Goal: Information Seeking & Learning: Understand process/instructions

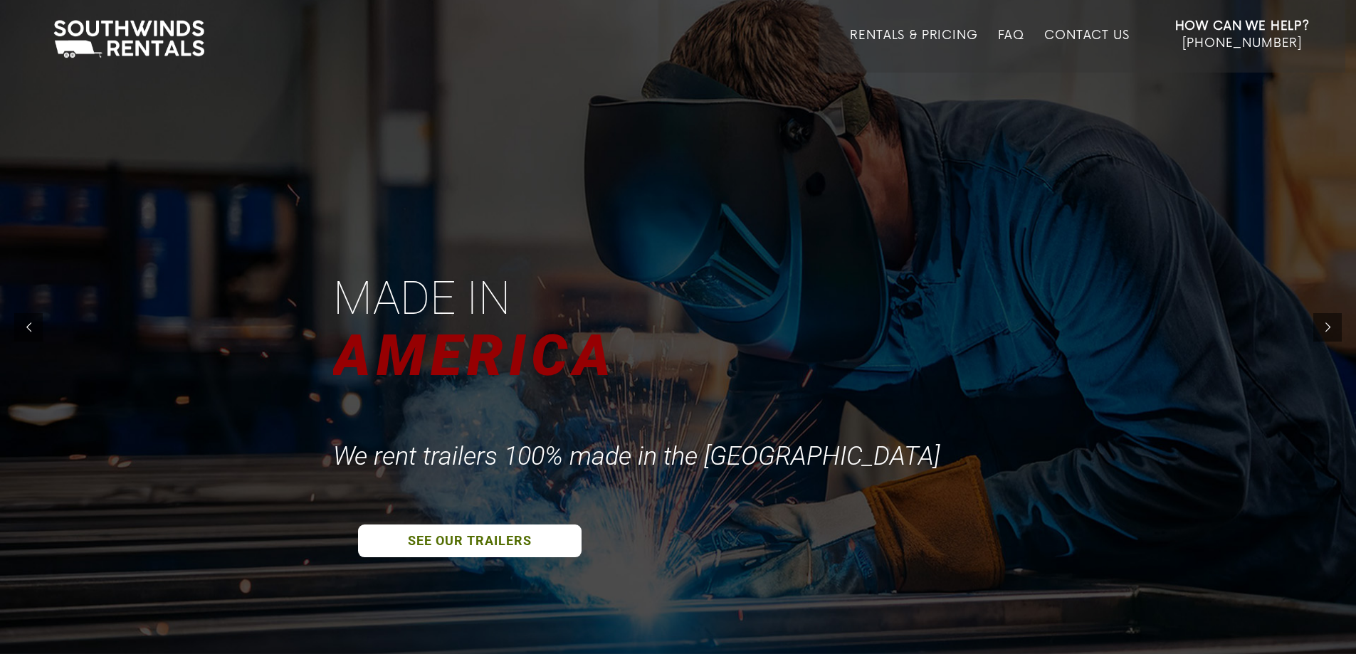
click at [494, 534] on div at bounding box center [678, 327] width 1356 height 654
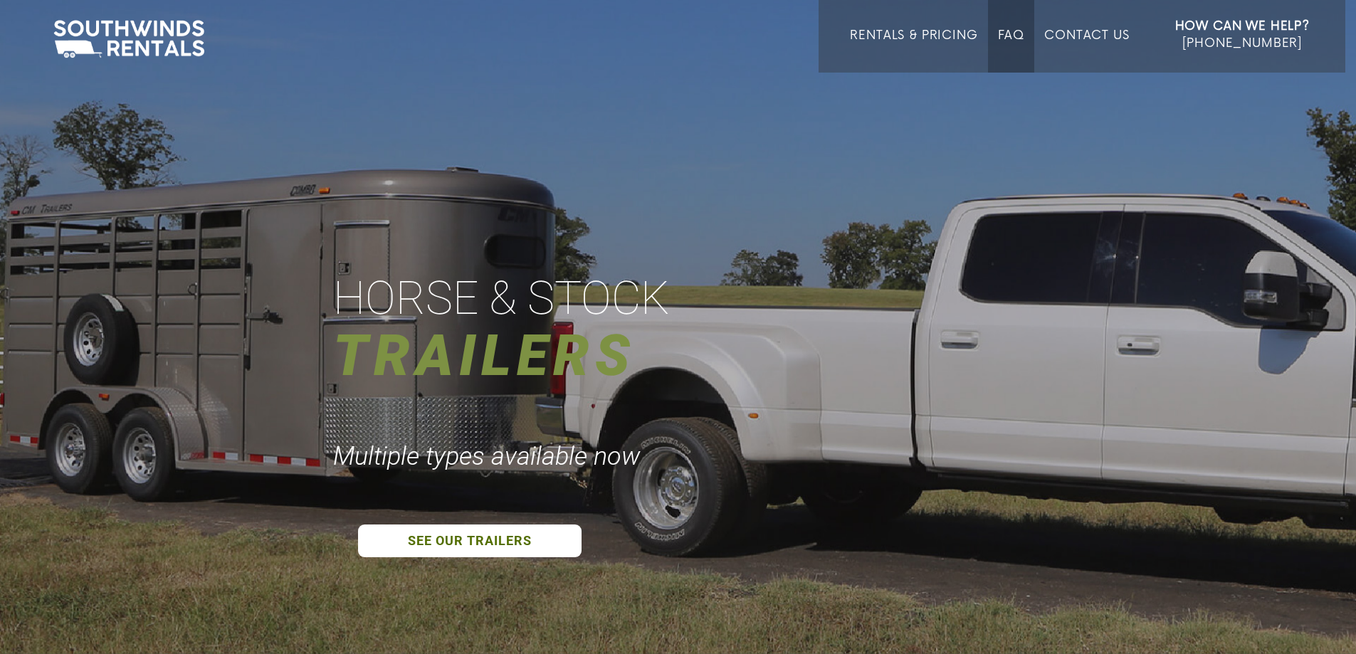
click at [1008, 39] on link "FAQ" at bounding box center [1011, 50] width 27 height 44
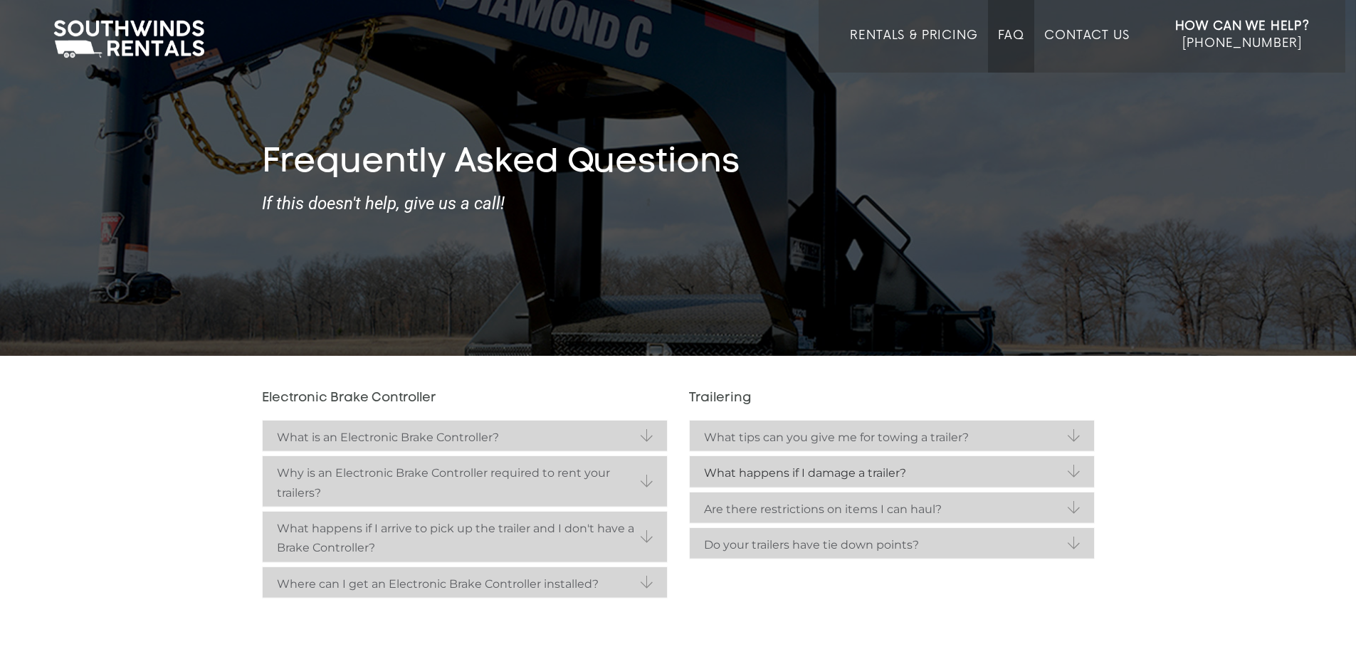
click at [897, 472] on strong "What happens if I damage a trailer?" at bounding box center [892, 472] width 376 height 19
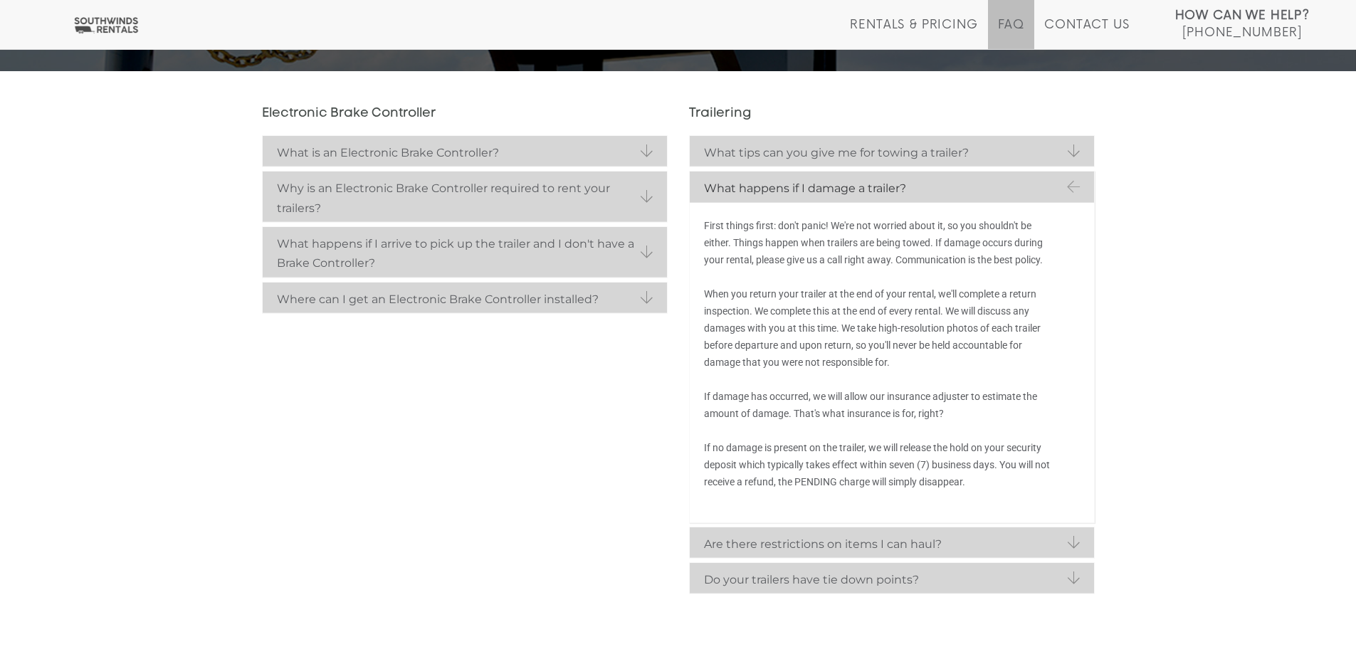
scroll to position [356, 0]
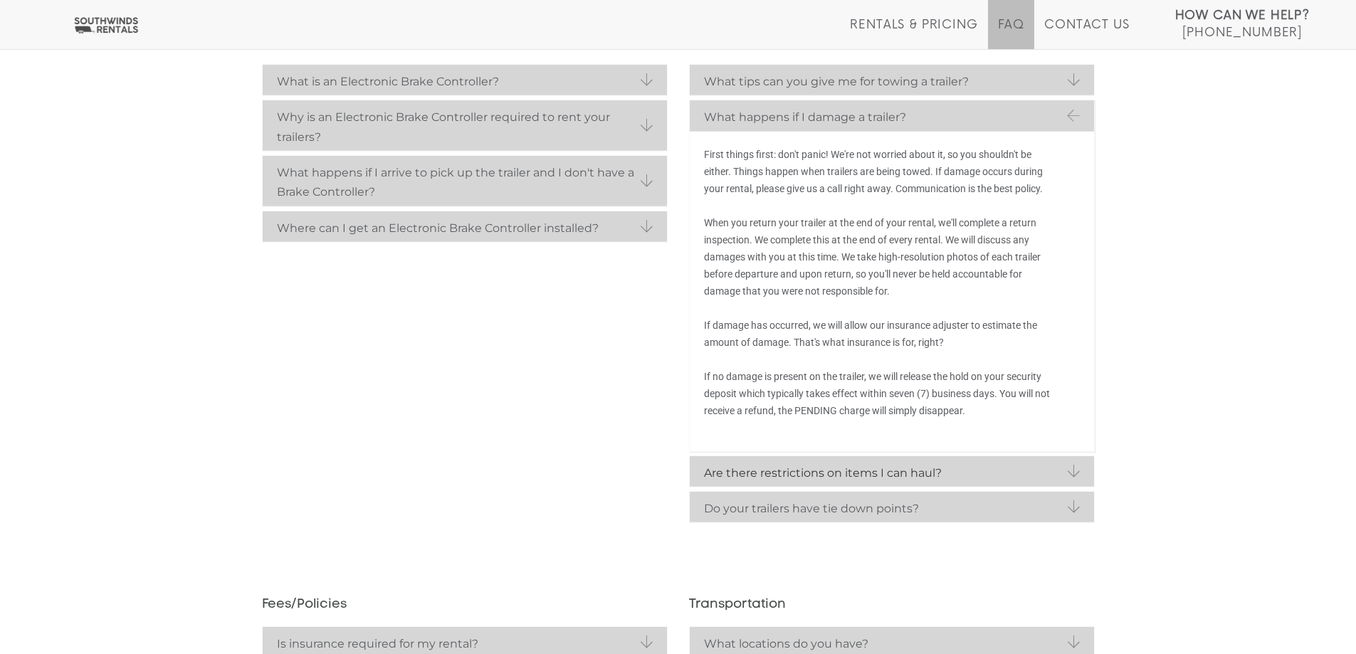
click at [961, 469] on strong "Are there restrictions on items I can haul?" at bounding box center [892, 472] width 376 height 19
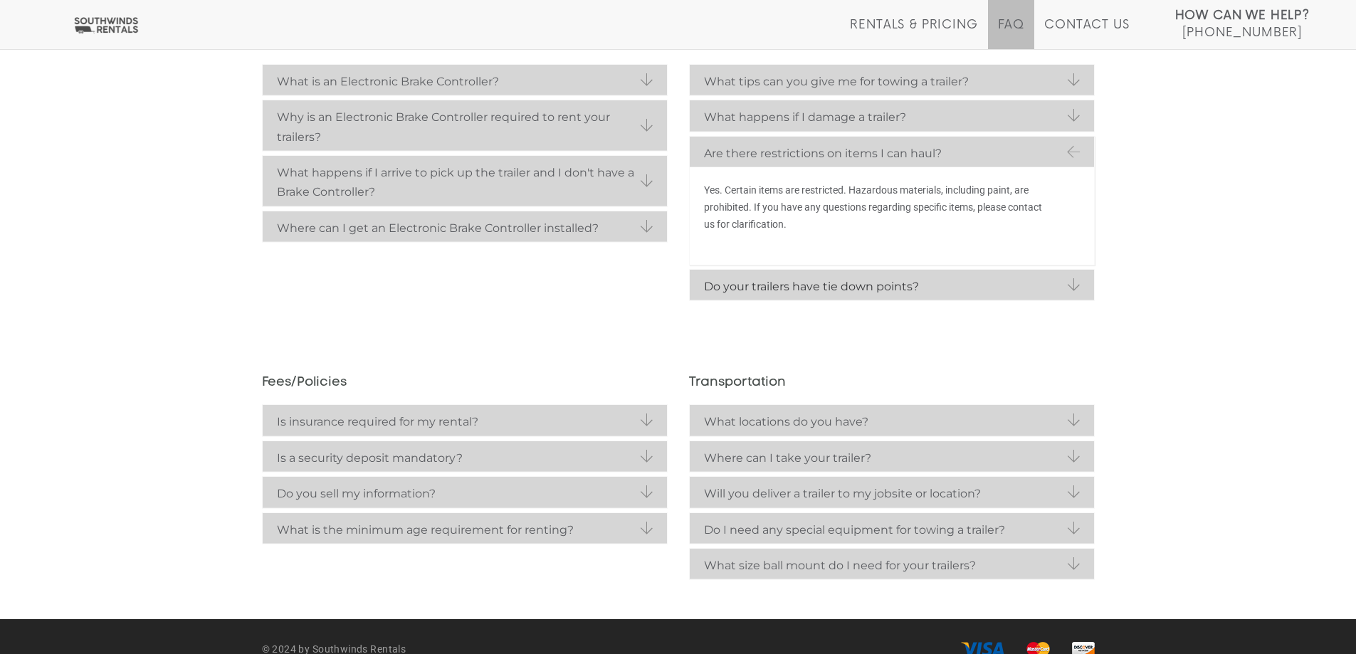
click at [1057, 279] on strong "Do your trailers have tie down points?" at bounding box center [892, 286] width 376 height 19
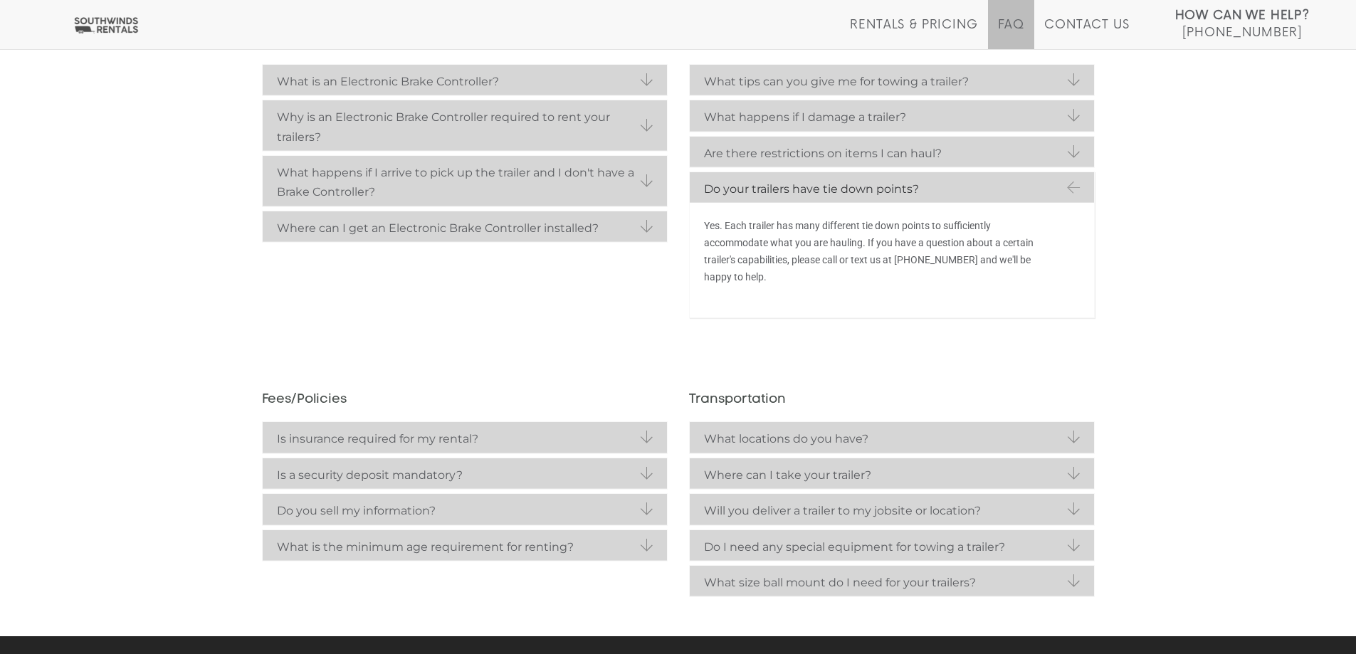
scroll to position [285, 0]
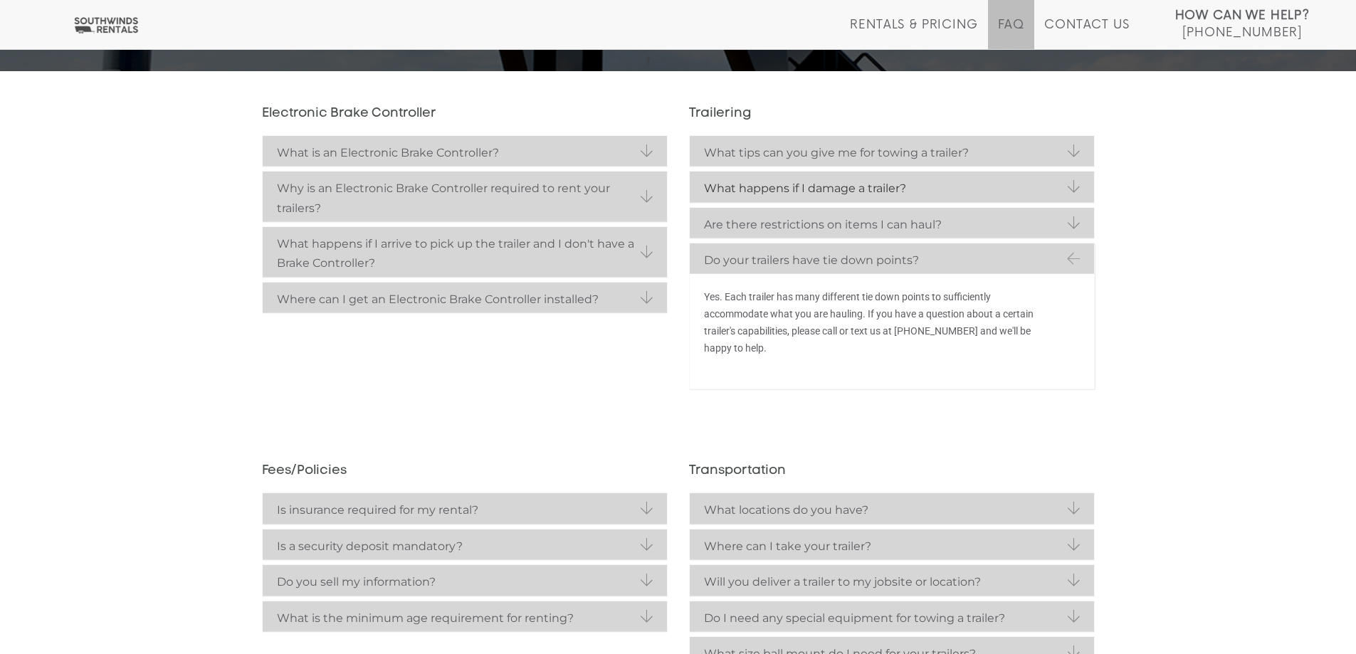
click at [912, 186] on strong "What happens if I damage a trailer?" at bounding box center [892, 188] width 376 height 19
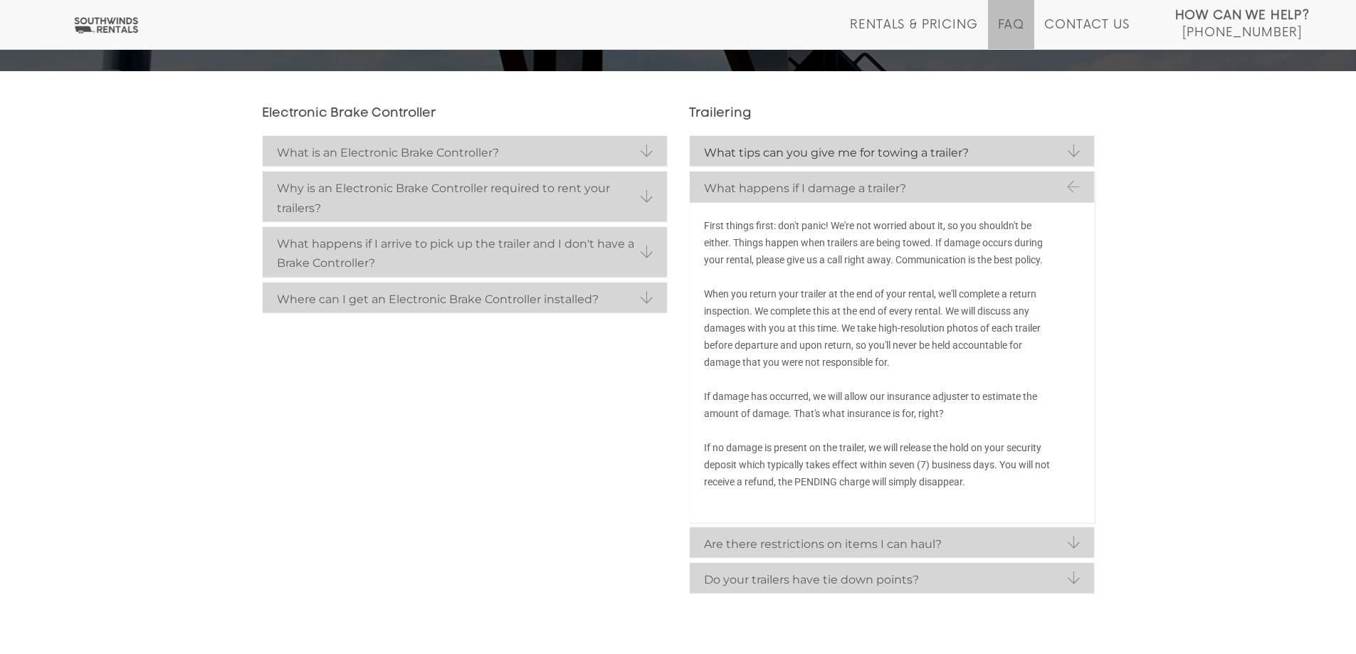
click at [928, 147] on strong "What tips can you give me for towing a trailer?" at bounding box center [892, 152] width 376 height 19
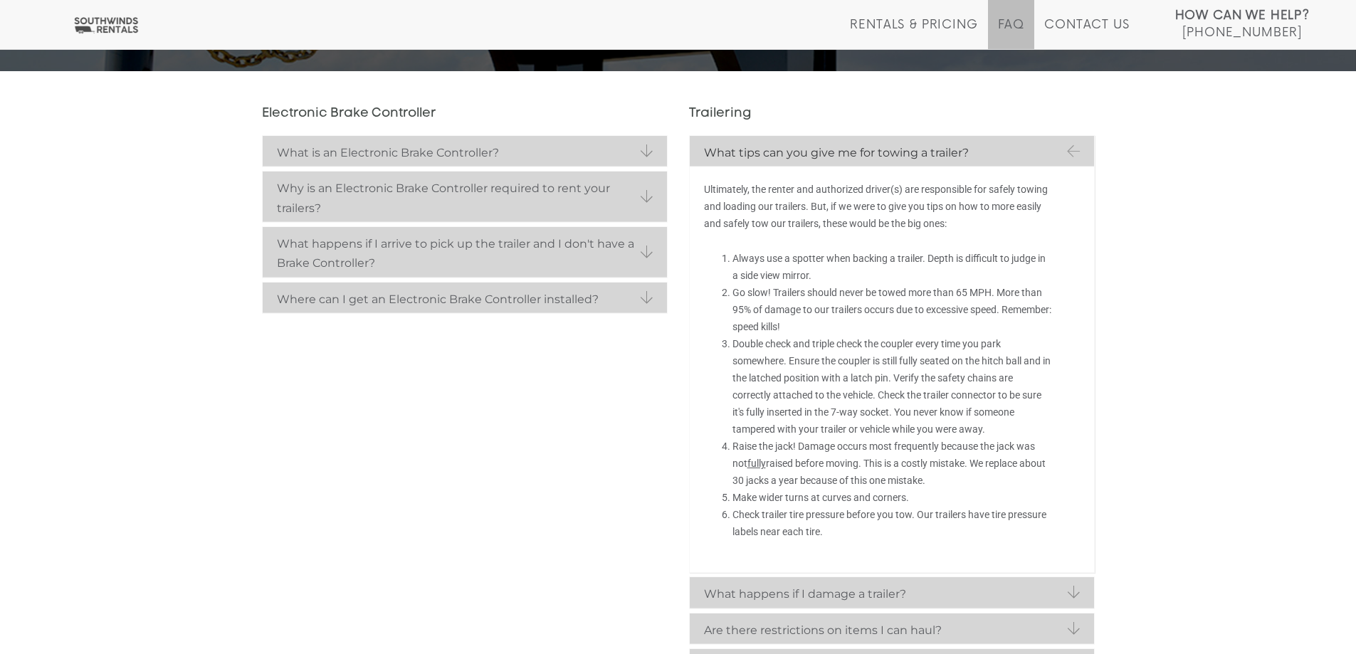
scroll to position [356, 0]
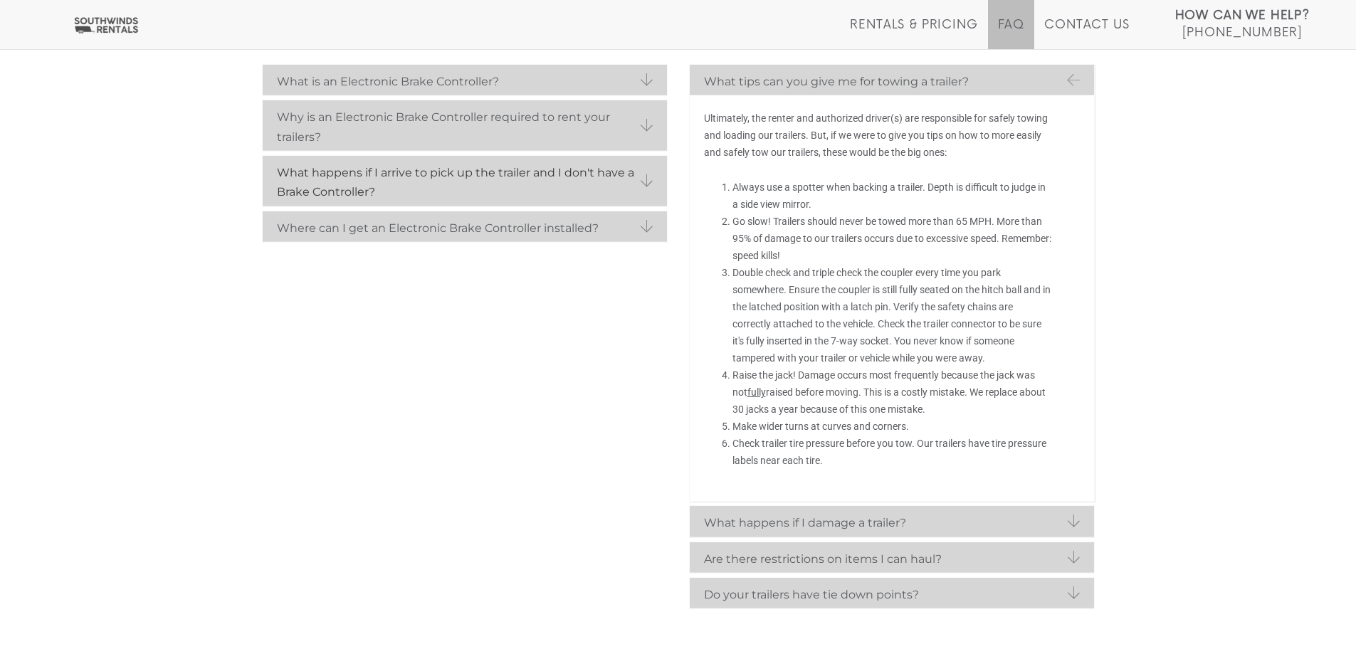
click at [502, 180] on strong "What happens if I arrive to pick up the trailer and I don't have a Brake Contro…" at bounding box center [465, 182] width 376 height 39
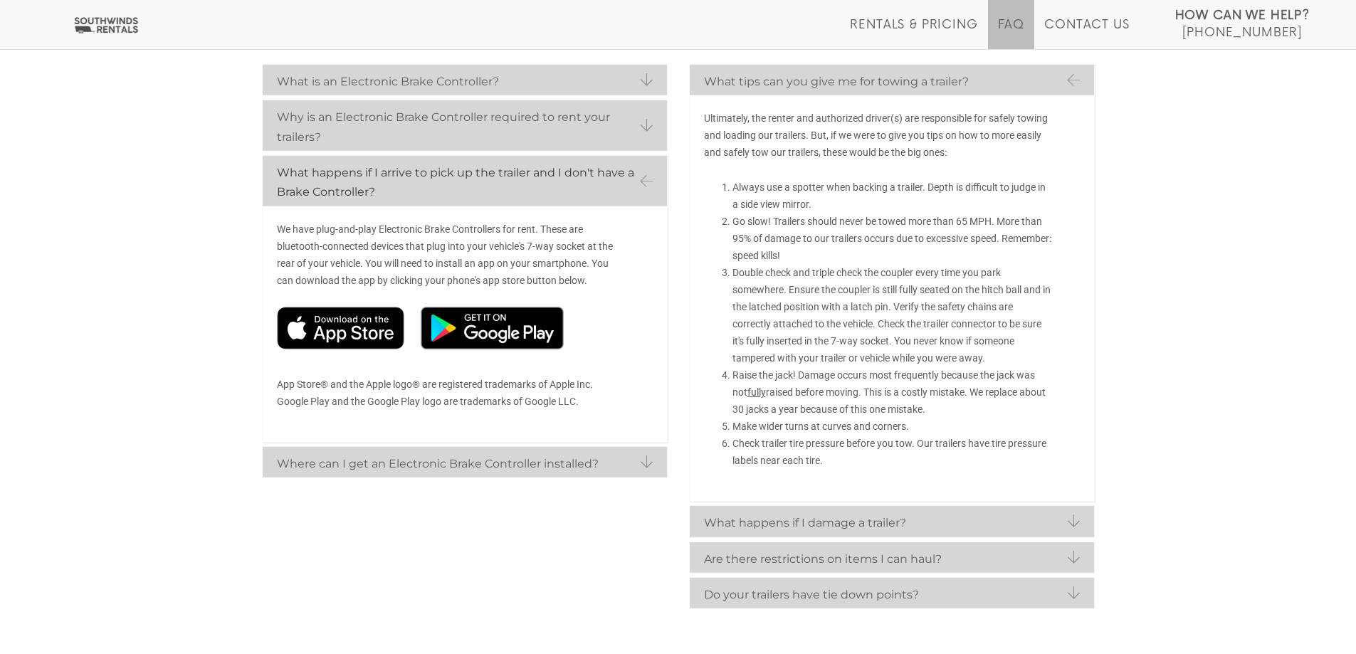
click at [503, 175] on strong "What happens if I arrive to pick up the trailer and I don't have a Brake Contro…" at bounding box center [465, 182] width 376 height 39
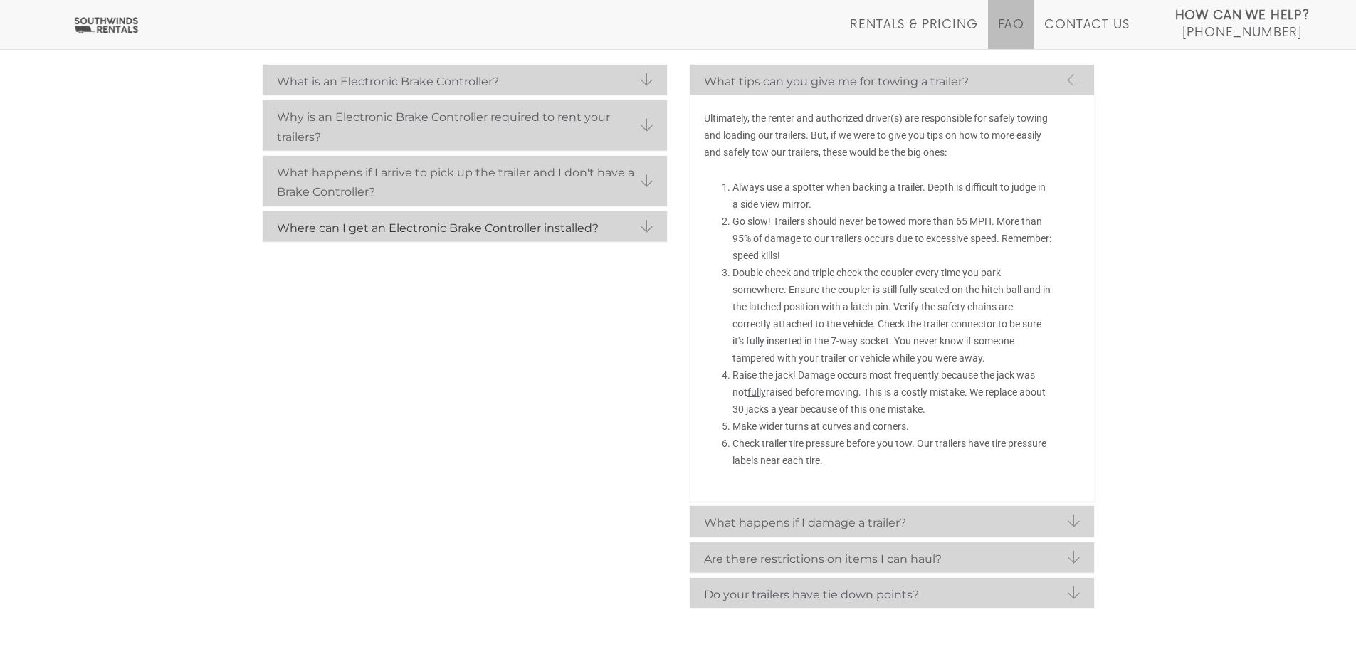
click at [512, 219] on strong "Where can I get an Electronic Brake Controller installed?" at bounding box center [465, 228] width 376 height 19
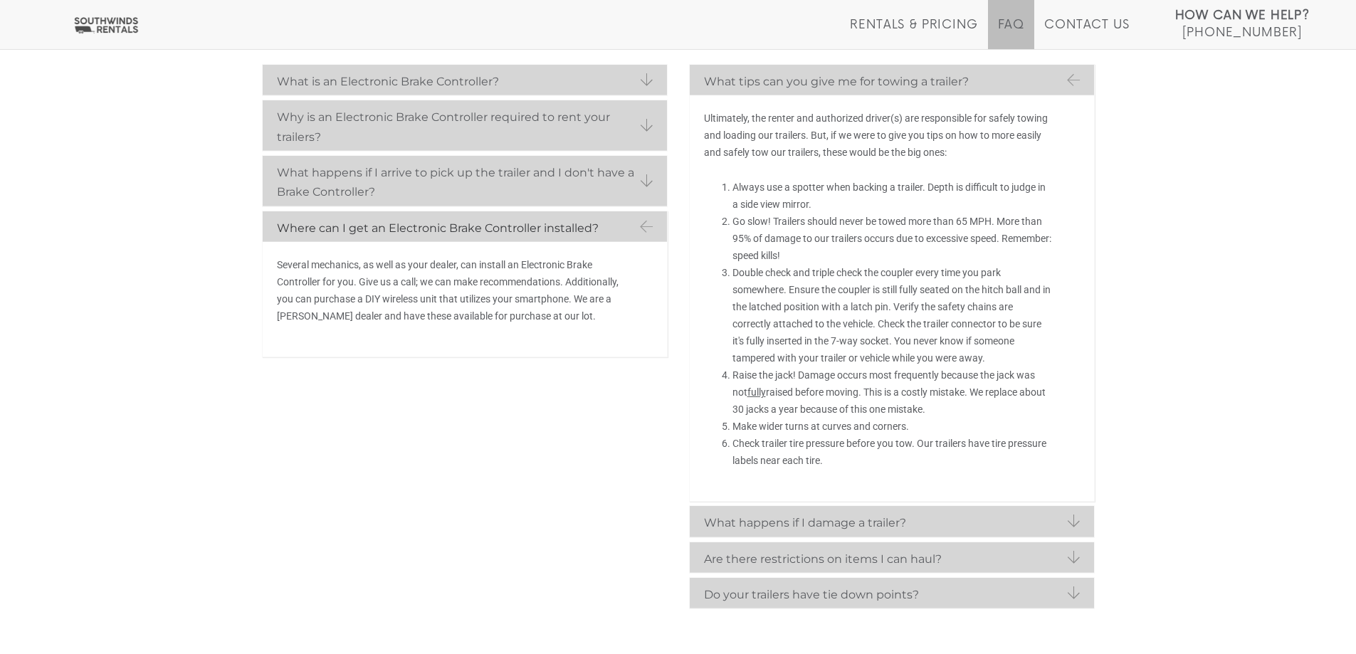
click at [512, 219] on strong "Where can I get an Electronic Brake Controller installed?" at bounding box center [465, 228] width 376 height 19
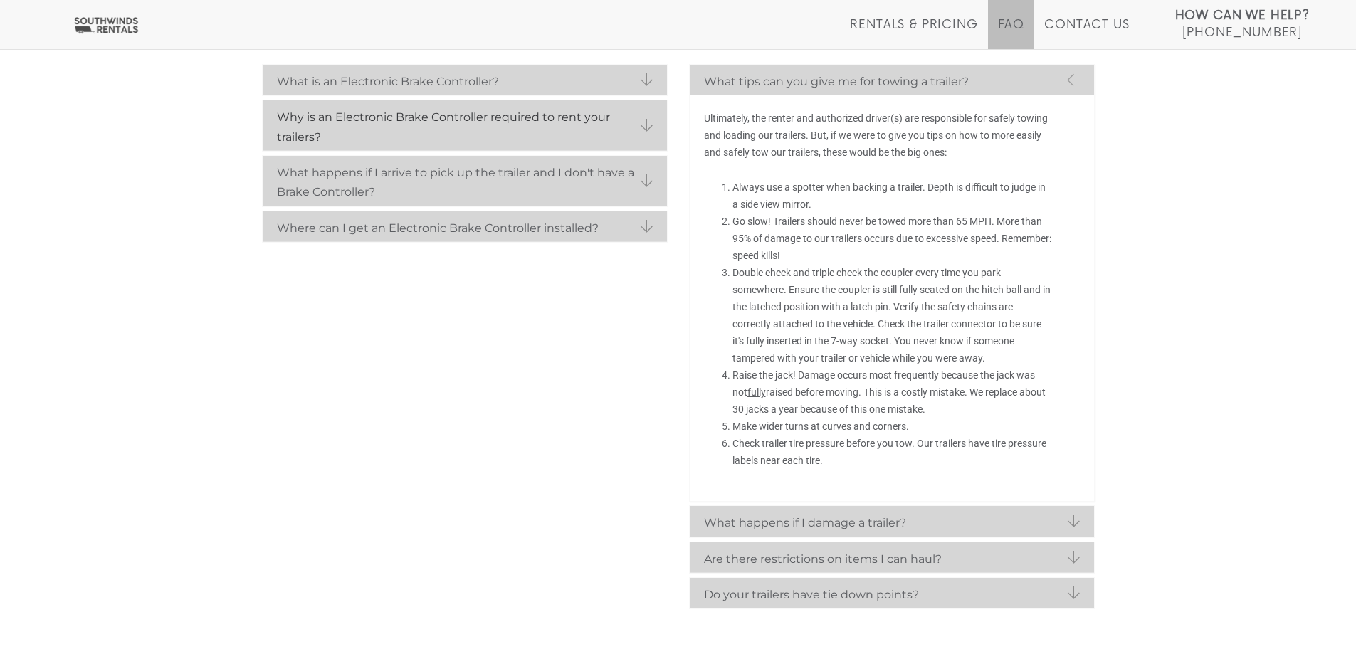
click at [492, 130] on strong "Why is an Electronic Brake Controller required to rent your trailers?" at bounding box center [465, 127] width 376 height 39
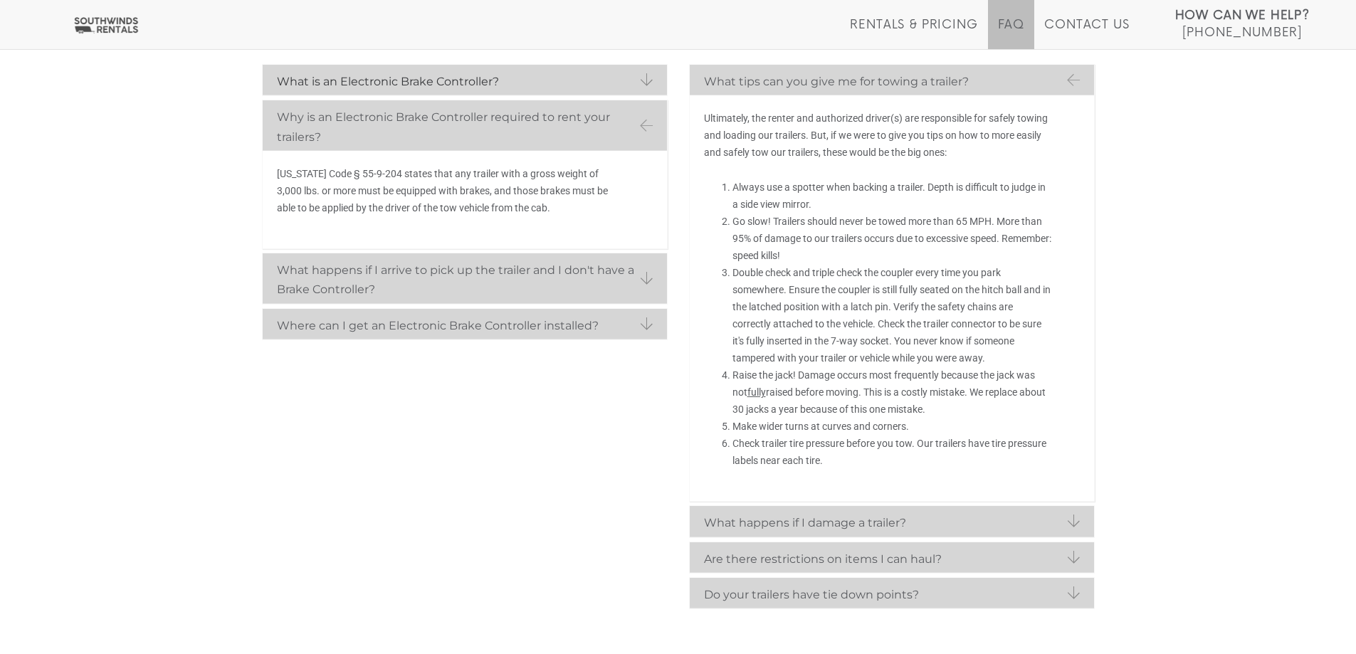
click at [491, 80] on strong "What is an Electronic Brake Controller?" at bounding box center [465, 81] width 376 height 19
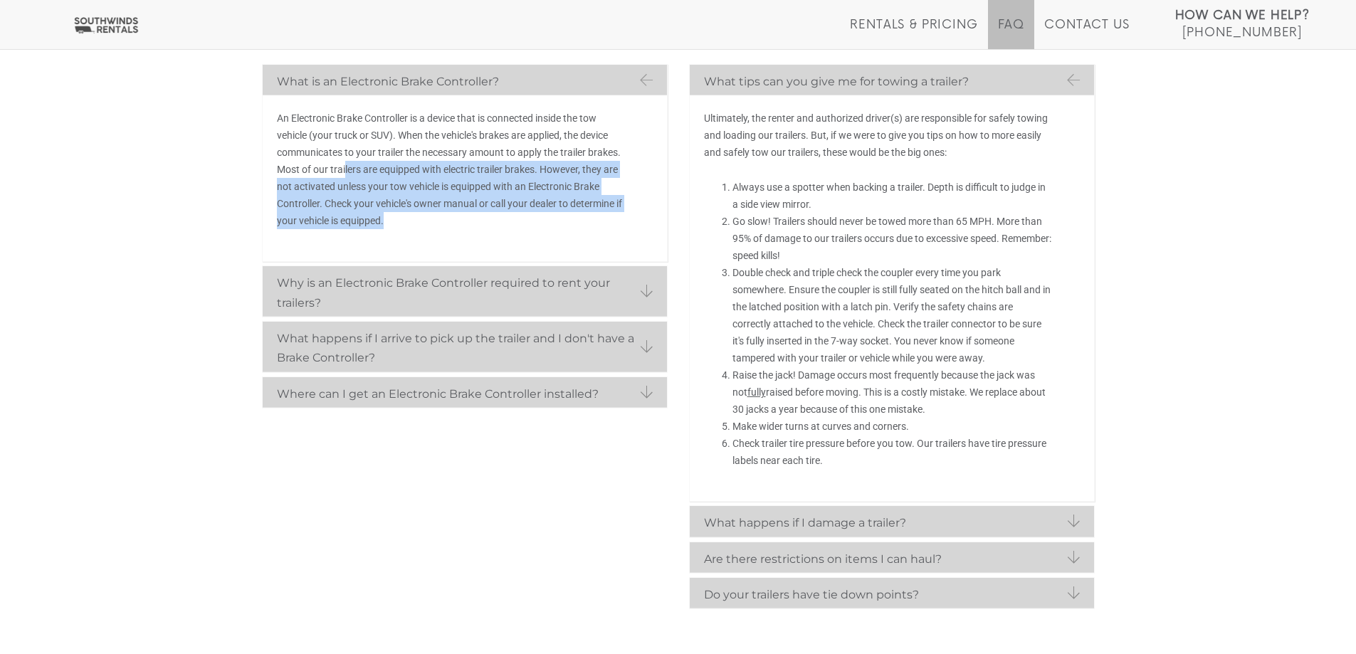
drag, startPoint x: 345, startPoint y: 163, endPoint x: 439, endPoint y: 220, distance: 109.3
click at [439, 220] on p "An Electronic Brake Controller is a device that is connected inside the tow veh…" at bounding box center [450, 170] width 347 height 120
click at [587, 206] on p "An Electronic Brake Controller is a device that is connected inside the tow veh…" at bounding box center [450, 170] width 347 height 120
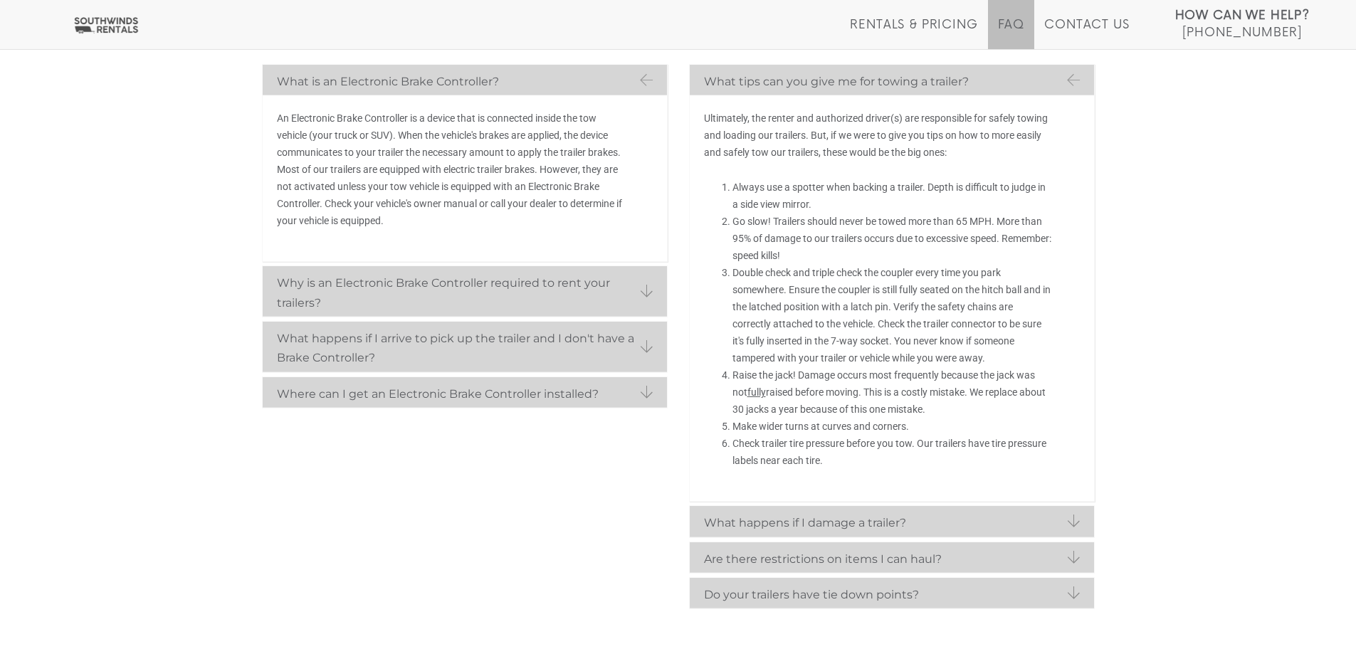
scroll to position [0, 0]
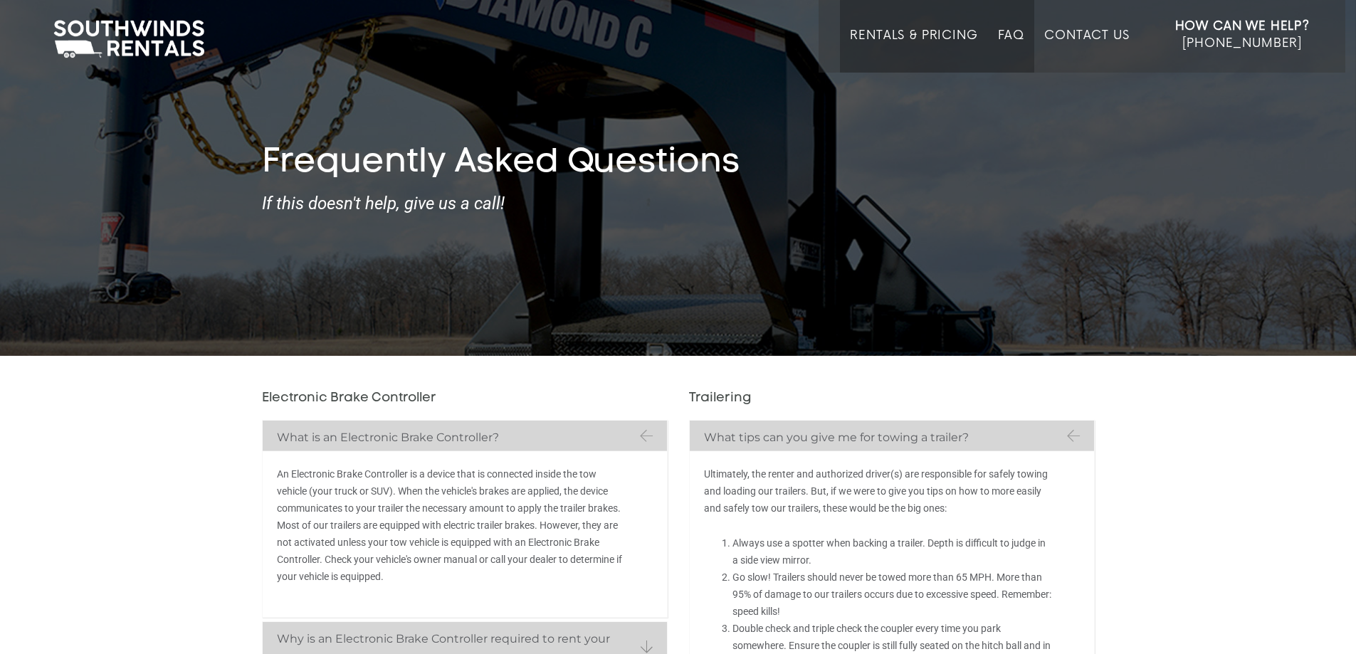
click at [919, 44] on link "Rentals & Pricing" at bounding box center [913, 50] width 127 height 44
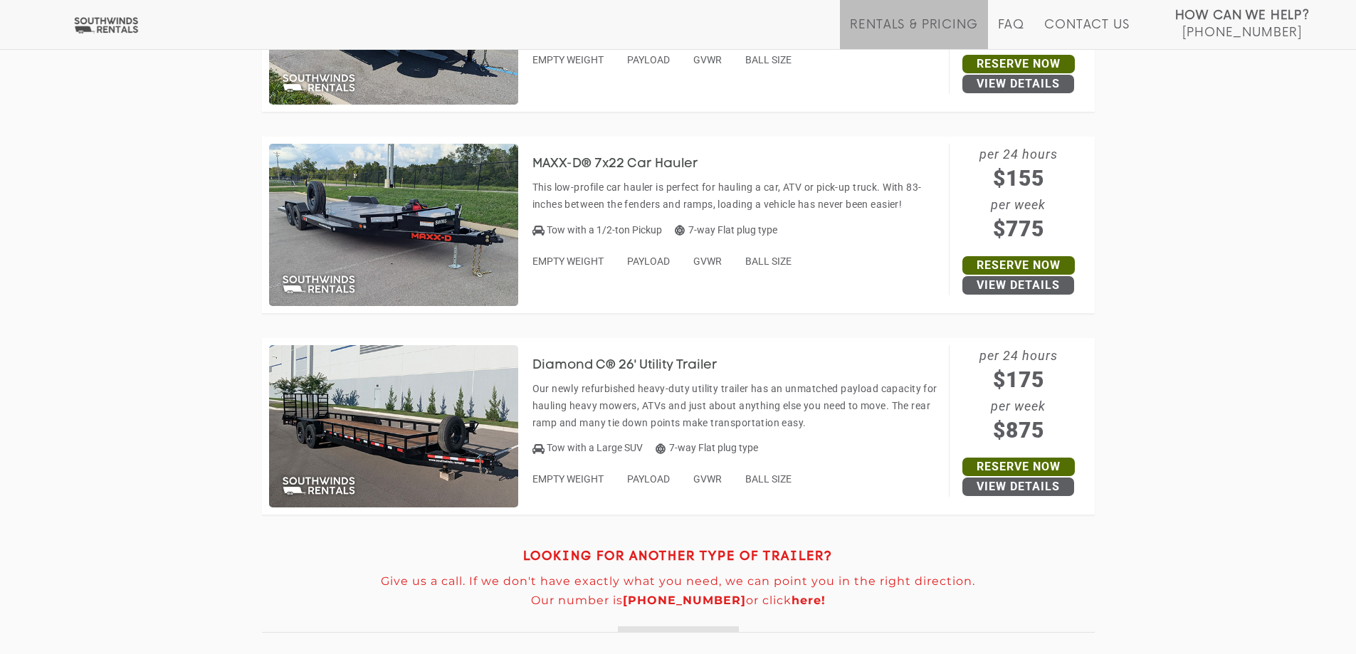
scroll to position [6757, 0]
